Goal: Task Accomplishment & Management: Manage account settings

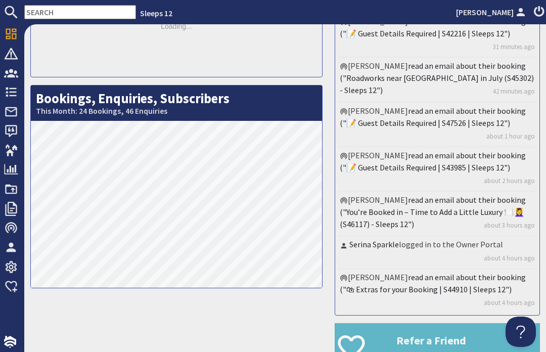
scroll to position [155, 0]
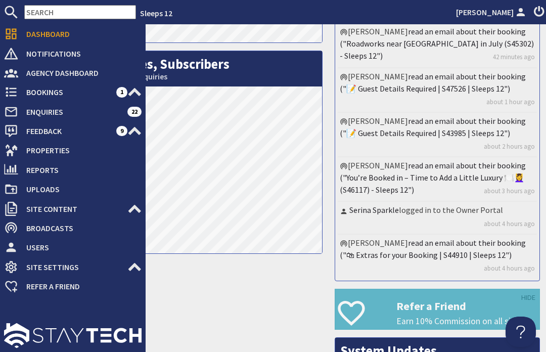
click at [18, 88] on span "Bookings" at bounding box center [67, 92] width 98 height 16
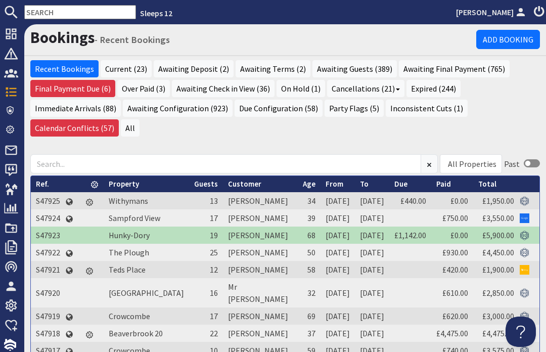
click at [307, 140] on div "Recent Bookings Current (23) Awaiting Deposit (2) Awaiting Terms (2) Awaiting G…" at bounding box center [284, 102] width 521 height 84
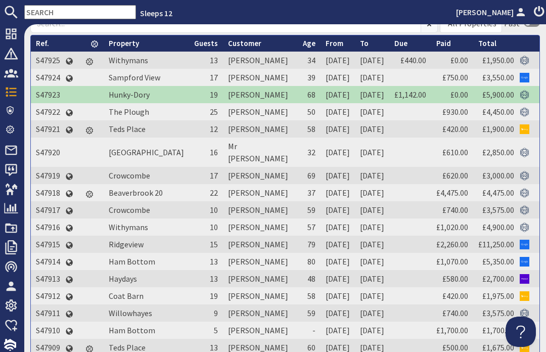
scroll to position [141, 0]
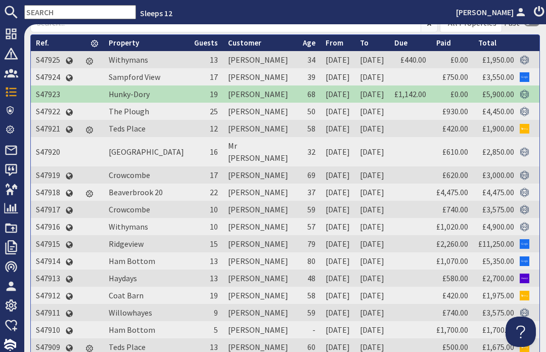
click at [118, 82] on link "Sampford View" at bounding box center [135, 77] width 52 height 10
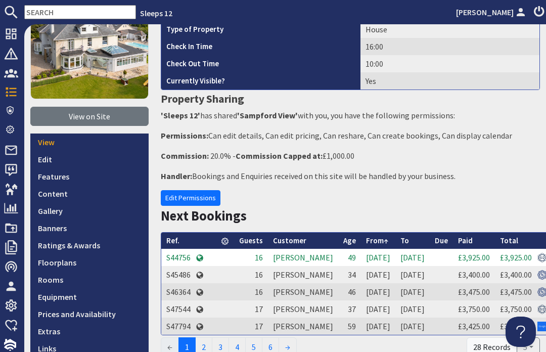
scroll to position [107, 0]
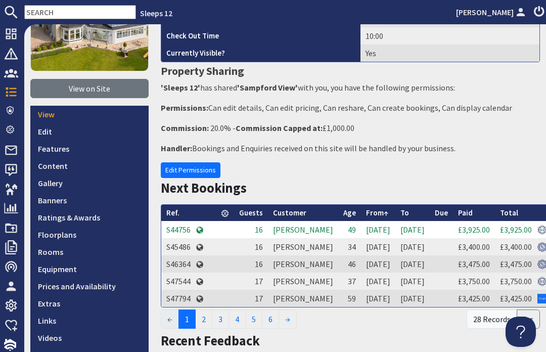
click at [109, 286] on link "Prices and Availability" at bounding box center [89, 285] width 118 height 17
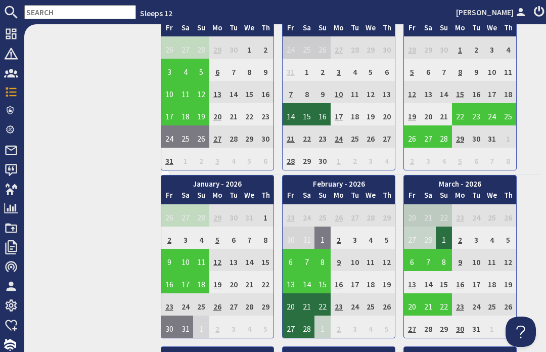
scroll to position [622, 0]
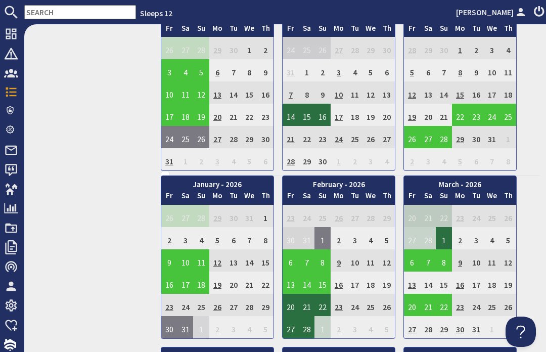
click at [18, 87] on span "Bookings" at bounding box center [40, 92] width 45 height 16
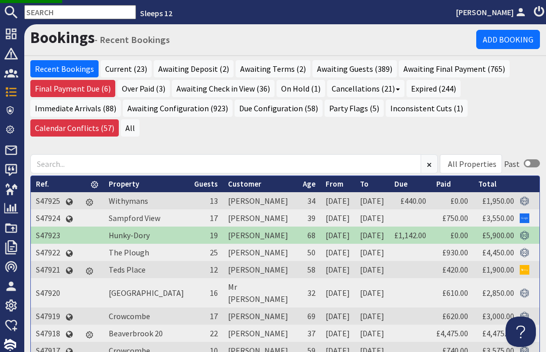
click at [310, 45] on h1 "Bookings - Recent Bookings" at bounding box center [253, 37] width 446 height 19
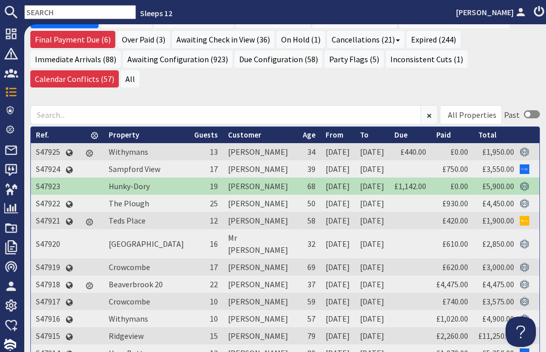
scroll to position [47, 0]
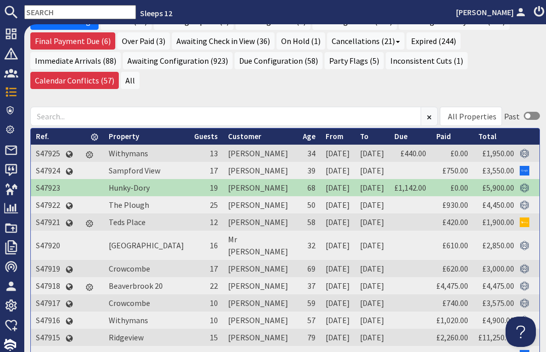
click at [125, 158] on link "Withymans" at bounding box center [128, 153] width 39 height 10
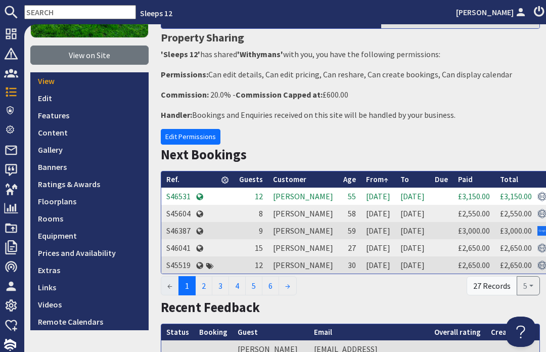
scroll to position [149, 0]
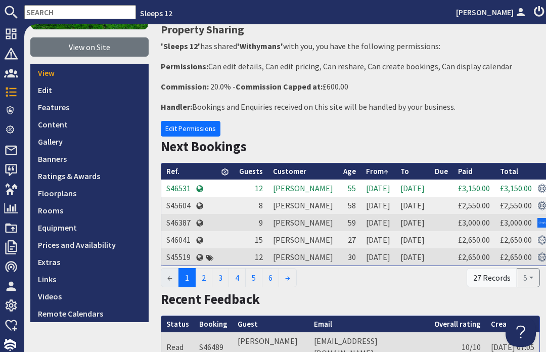
click at [103, 245] on link "Prices and Availability" at bounding box center [89, 244] width 118 height 17
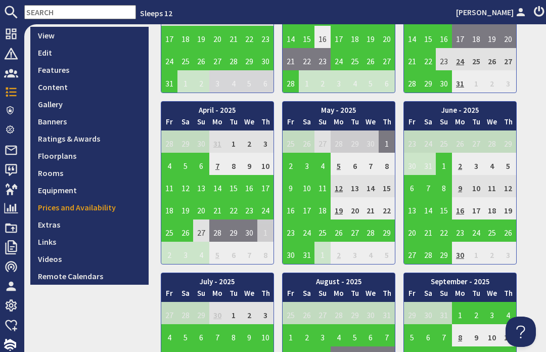
scroll to position [121, 0]
